Goal: Transaction & Acquisition: Obtain resource

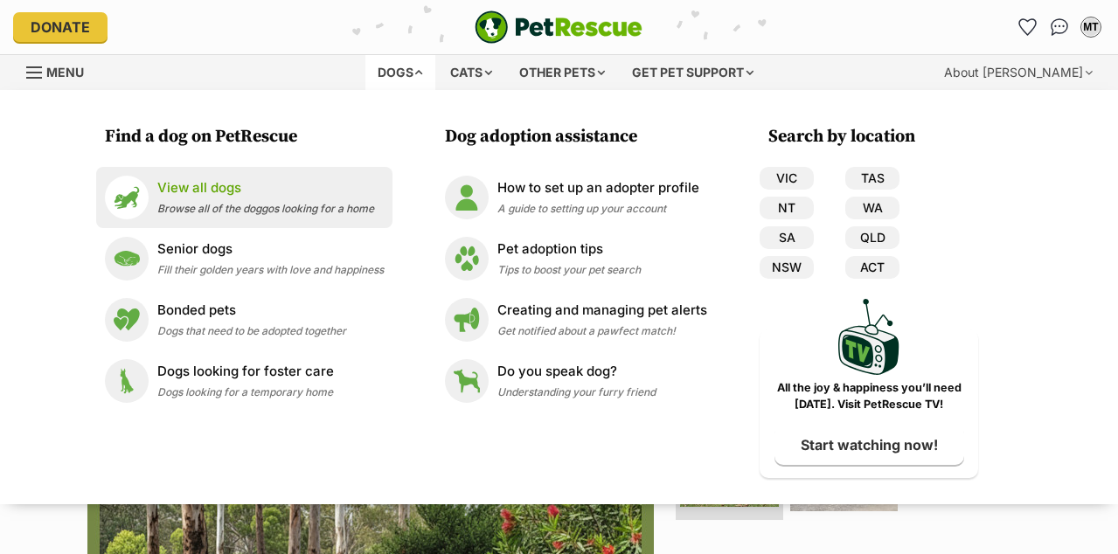
click at [191, 190] on p "View all dogs" at bounding box center [265, 188] width 217 height 20
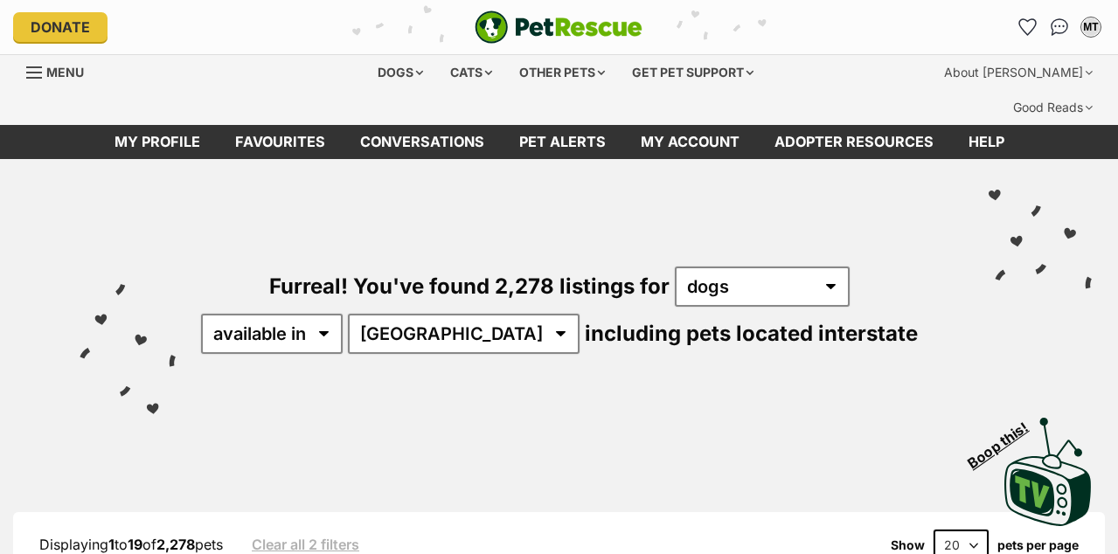
select select "TAS"
click at [403, 314] on select "Australia ACT NSW NT QLD SA TAS VIC WA" at bounding box center [464, 334] width 232 height 40
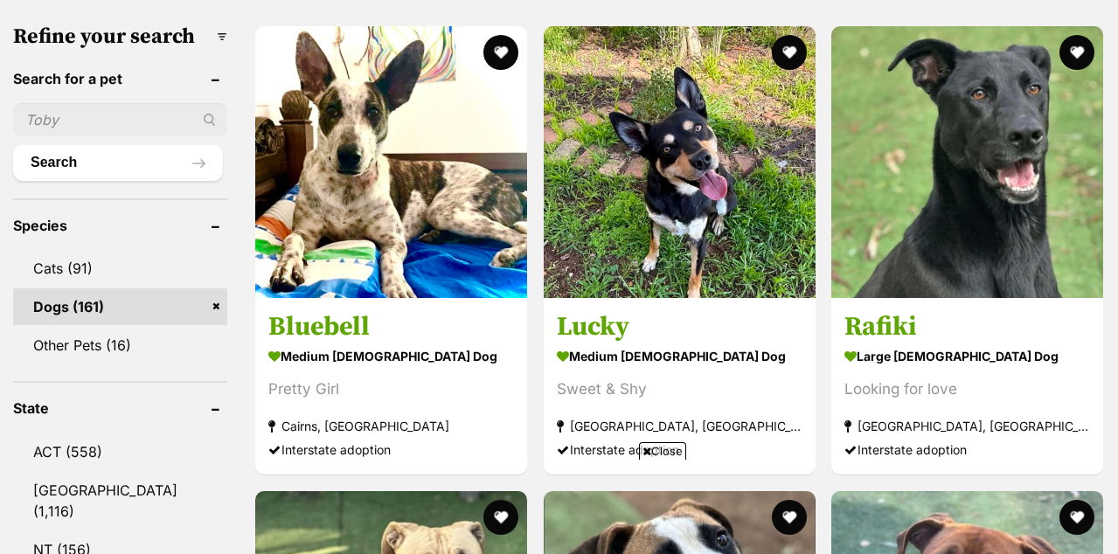
scroll to position [1190, 0]
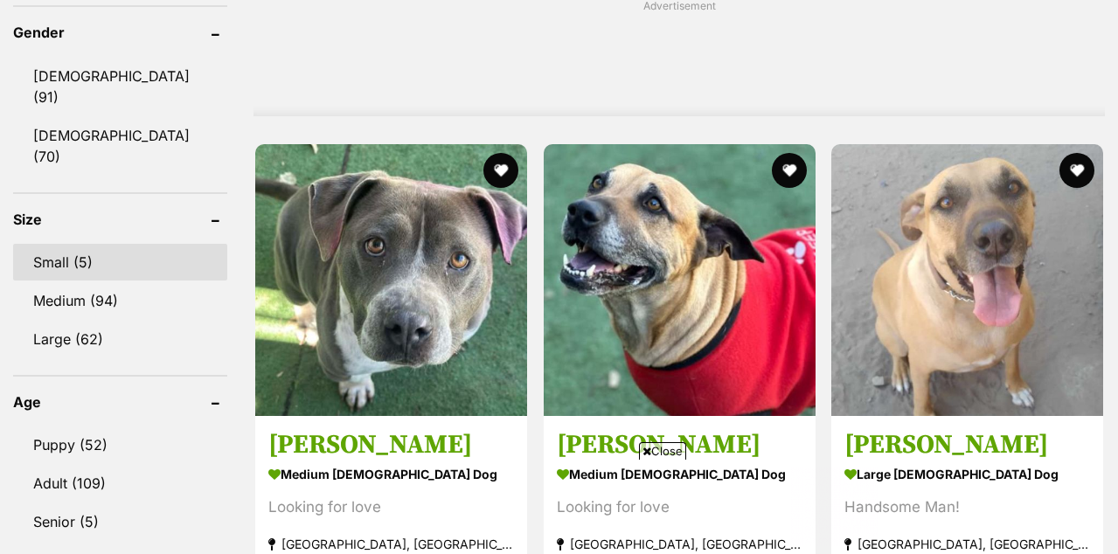
click at [65, 244] on link "Small (5)" at bounding box center [120, 262] width 214 height 37
click at [46, 244] on link "Small (5)" at bounding box center [120, 262] width 214 height 37
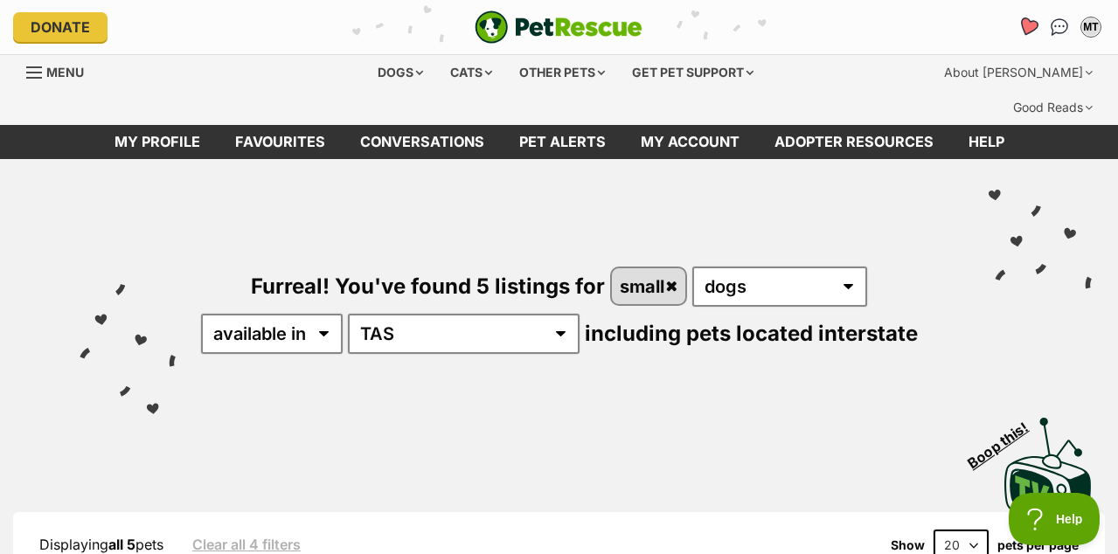
click at [1031, 29] on icon "Favourites" at bounding box center [1027, 27] width 21 height 20
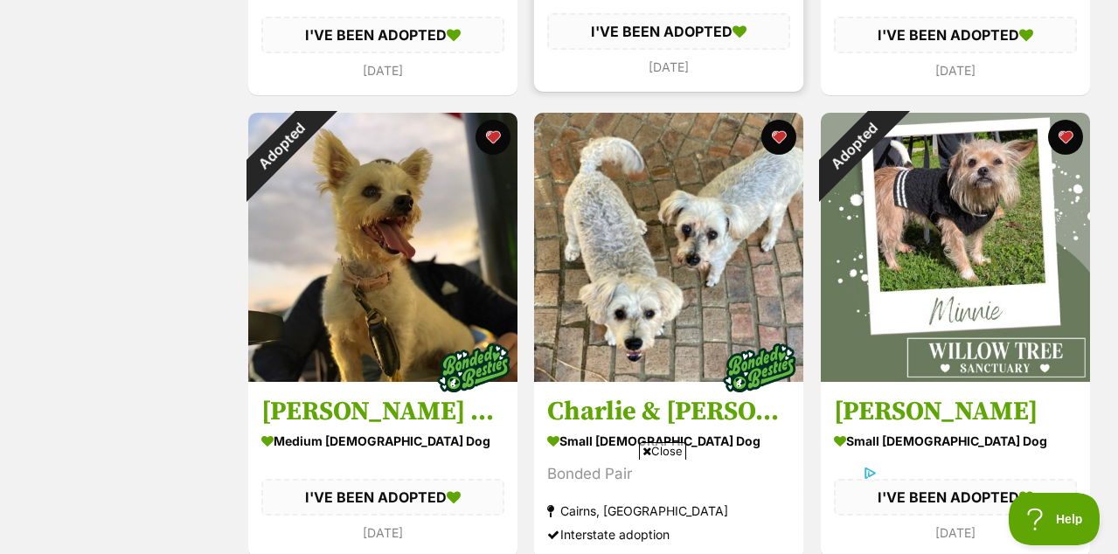
scroll to position [2084, 0]
